Goal: Task Accomplishment & Management: Complete application form

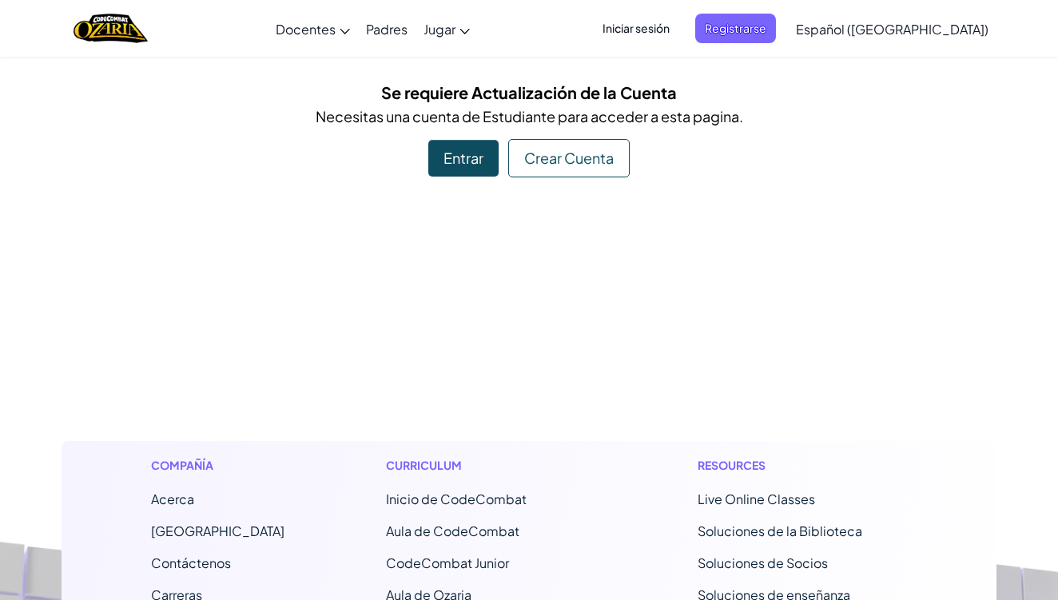
click at [467, 169] on div "Entrar" at bounding box center [463, 158] width 70 height 37
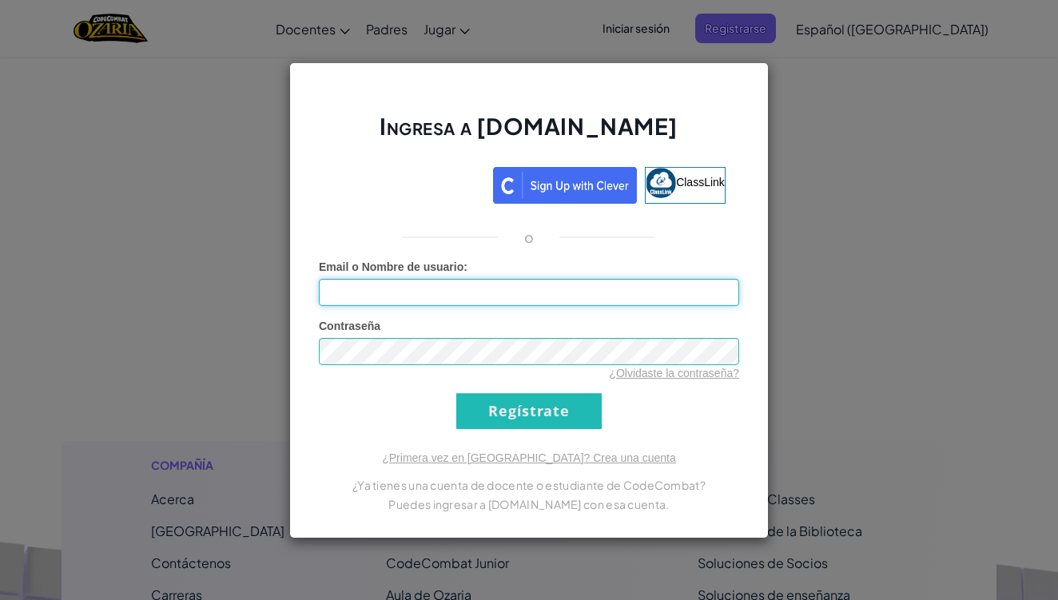
type input "Alx.s1"
click at [511, 403] on input "Regístrate" at bounding box center [528, 411] width 145 height 36
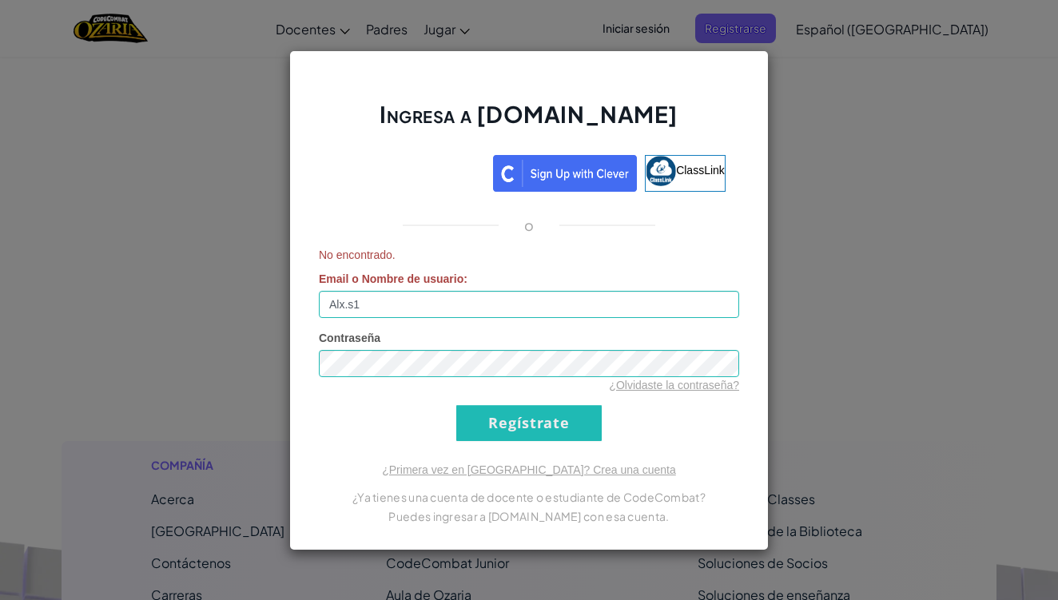
click at [538, 439] on input "Regístrate" at bounding box center [528, 423] width 145 height 36
click at [534, 413] on input "Regístrate" at bounding box center [528, 423] width 145 height 36
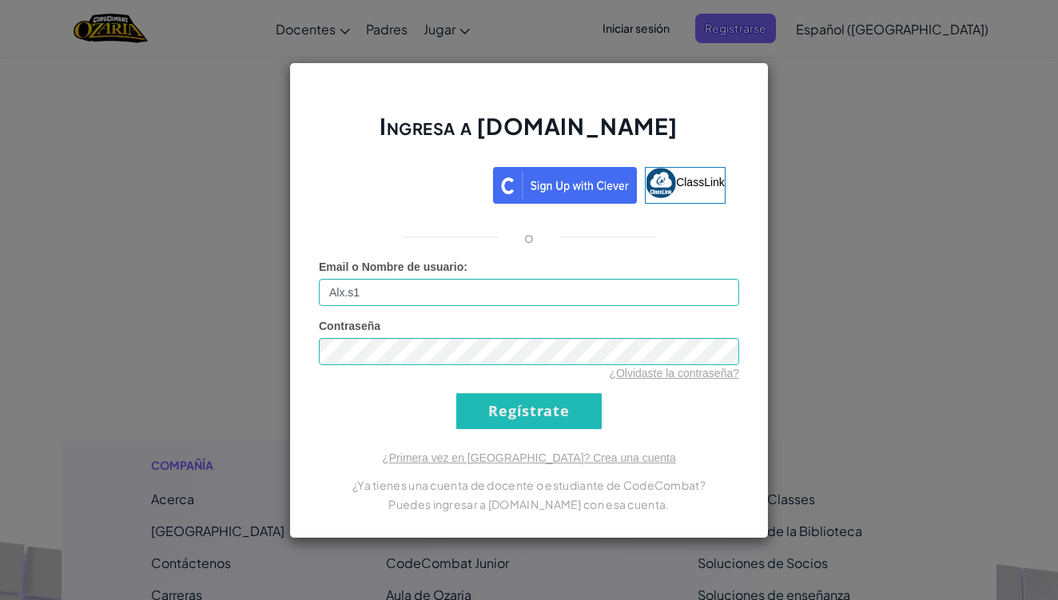
click at [534, 413] on input "Regístrate" at bounding box center [528, 411] width 145 height 36
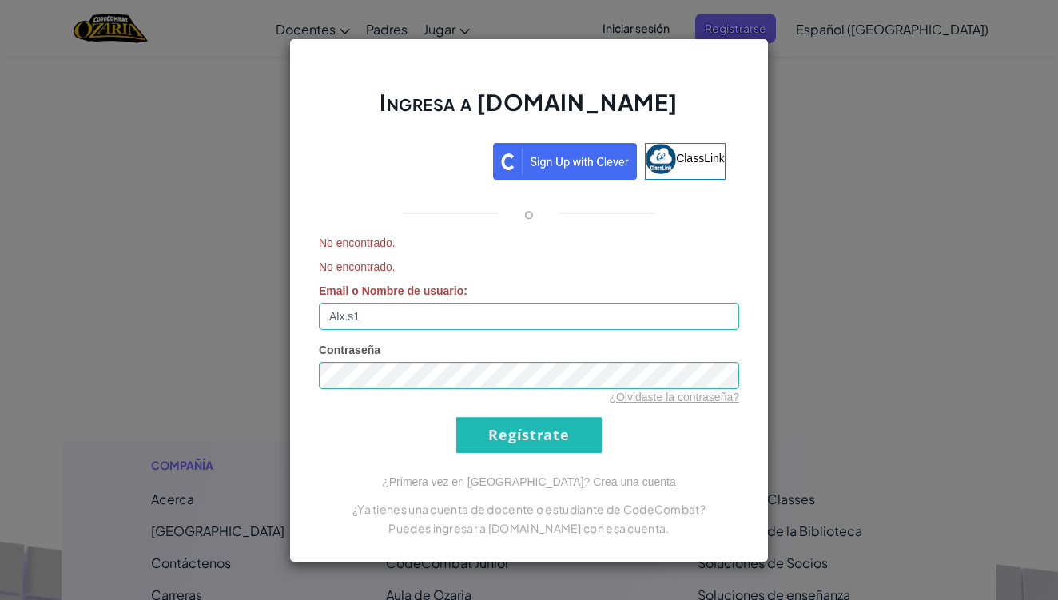
click at [534, 413] on form "No encontrado. No encontrado. Email o Nombre de usuario : Alx.s1 Contraseña ¿Ol…" at bounding box center [529, 344] width 420 height 218
click at [240, 286] on div "Ingresa a [DOMAIN_NAME] ClassLink o No encontrado. No encontrado. Email o Nombr…" at bounding box center [529, 300] width 1058 height 600
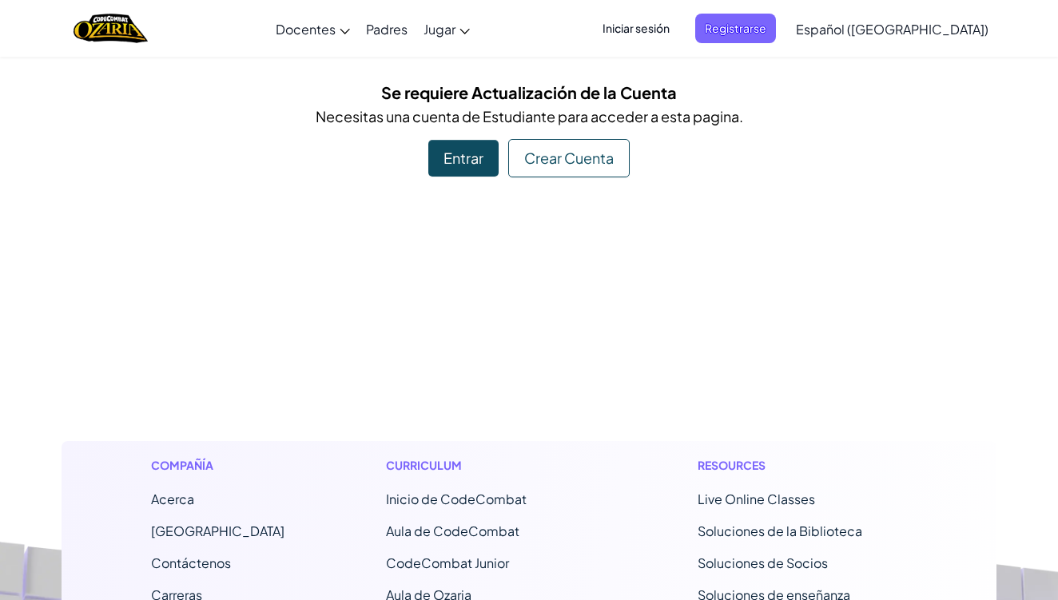
click at [476, 135] on div "Se requiere Actualización de la Cuenta Necesitas una cuenta de Estudiante para …" at bounding box center [529, 128] width 935 height 97
click at [467, 177] on div "[MEDICAL_DATA] la navigación Docentes Crear Cuenta Gratis Soluciones para Escue…" at bounding box center [529, 543] width 1058 height 1086
click at [468, 175] on div "Se requiere Actualización de la Cuenta Necesitas una cuenta de Estudiante para …" at bounding box center [529, 128] width 935 height 97
click at [469, 167] on div "Entrar" at bounding box center [463, 158] width 70 height 37
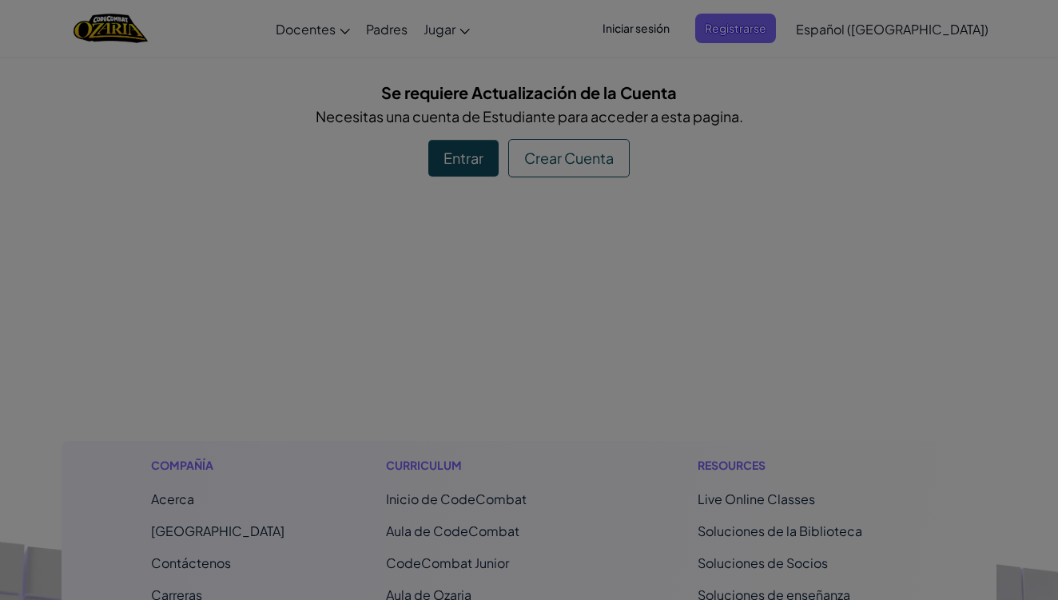
click at [469, 167] on div "Ingresa a [DOMAIN_NAME] Acceder con Google Acceder con Google. Se abre en una p…" at bounding box center [528, 181] width 479 height 476
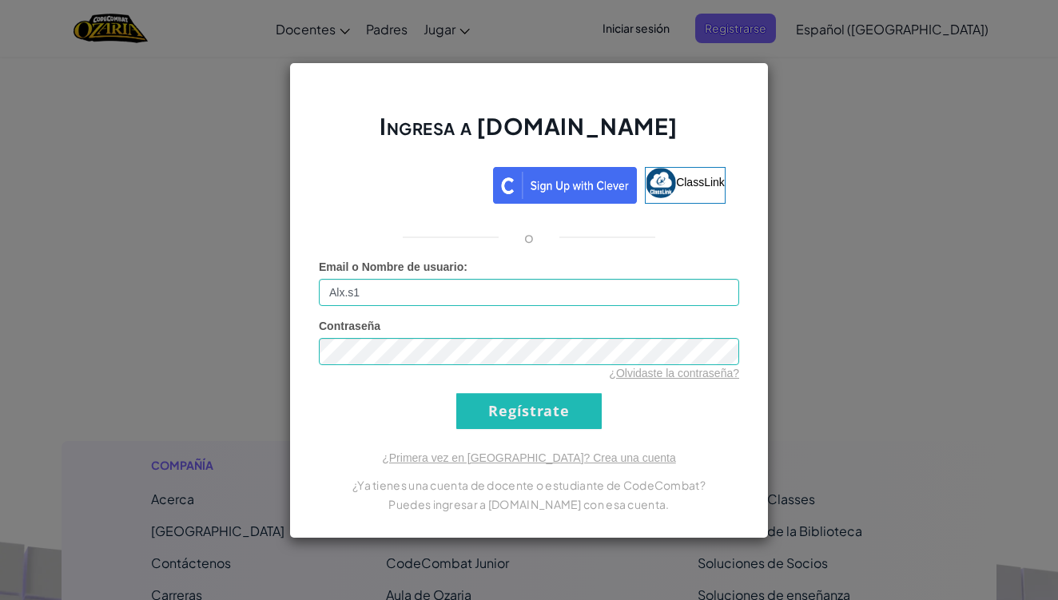
click at [541, 411] on input "Regístrate" at bounding box center [528, 411] width 145 height 36
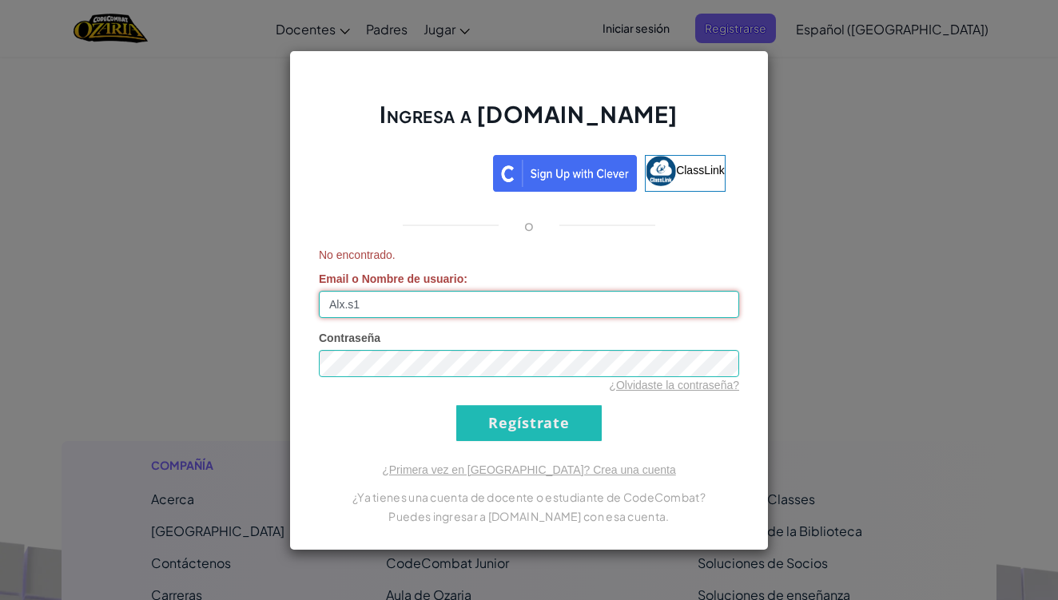
click at [496, 296] on input "Alx.s1" at bounding box center [529, 304] width 420 height 27
type input "[EMAIL_ADDRESS][DOMAIN_NAME]"
click at [542, 419] on input "Regístrate" at bounding box center [528, 423] width 145 height 36
